Goal: Task Accomplishment & Management: Manage account settings

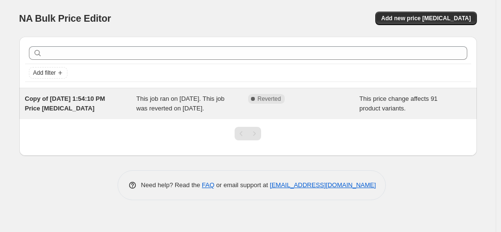
click at [247, 107] on div "This job ran on [DATE]. This job was reverted on [DATE]." at bounding box center [192, 103] width 112 height 19
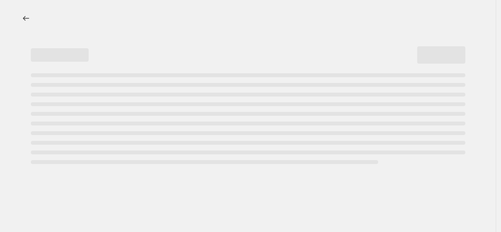
select select "ecap"
select select "percentage"
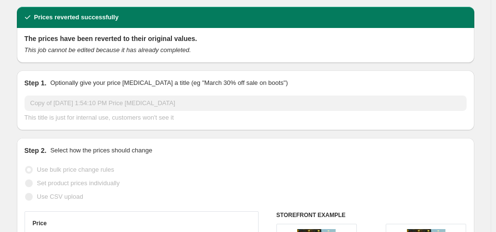
scroll to position [46, 0]
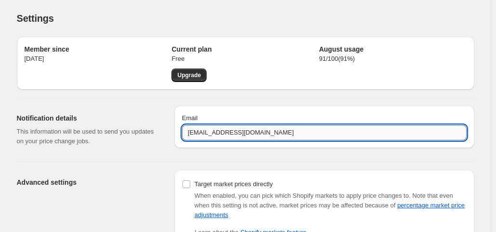
click at [280, 139] on input "[EMAIL_ADDRESS][DOMAIN_NAME]" at bounding box center [324, 132] width 285 height 15
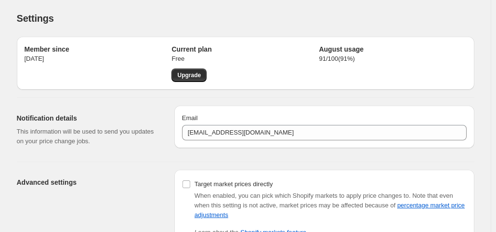
click at [121, 140] on p "This information will be used to send you updates on your price change jobs." at bounding box center [88, 136] width 142 height 19
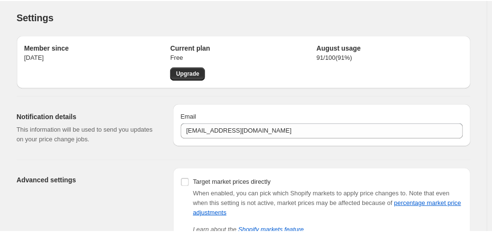
scroll to position [2, 0]
